Goal: Navigation & Orientation: Find specific page/section

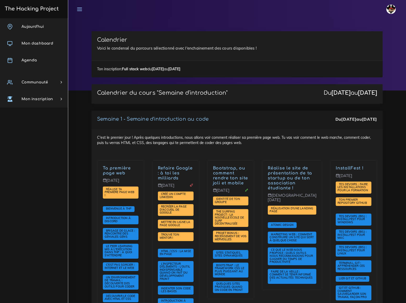
scroll to position [1193, 0]
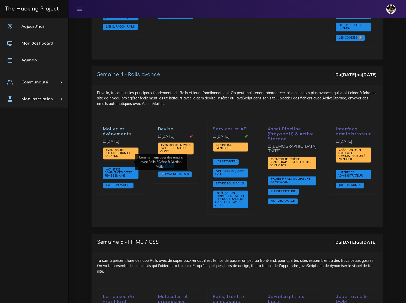
click at [163, 196] on div "Devise [DATE] Eventbrite : Devise, PWA et premières views Devise 🚀 PWA de Rails…" at bounding box center [175, 171] width 55 height 101
drag, startPoint x: 174, startPoint y: 150, endPoint x: 164, endPoint y: 163, distance: 16.2
click at [164, 163] on div "Devise [DATE] Eventbrite : Devise, PWA et premières views Devise 🚀 PWA de Rails…" at bounding box center [175, 171] width 55 height 101
